Goal: Information Seeking & Learning: Learn about a topic

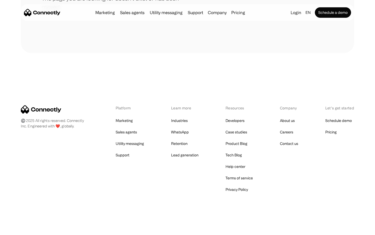
scroll to position [95, 0]
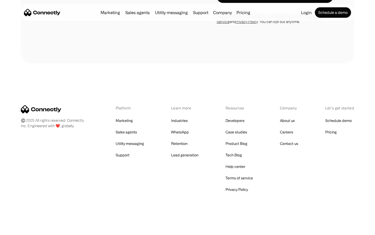
scroll to position [881, 0]
